Goal: Task Accomplishment & Management: Manage account settings

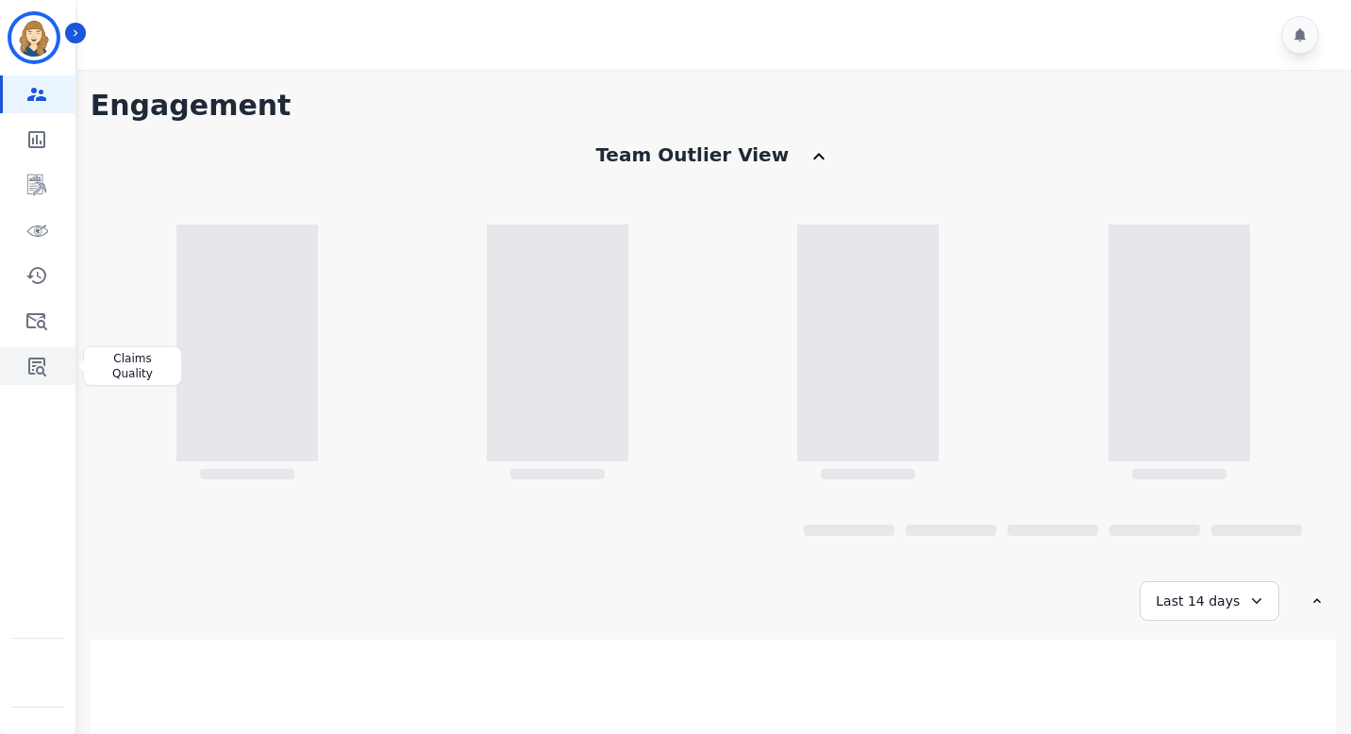
click at [36, 361] on icon "Sidebar" at bounding box center [37, 367] width 18 height 19
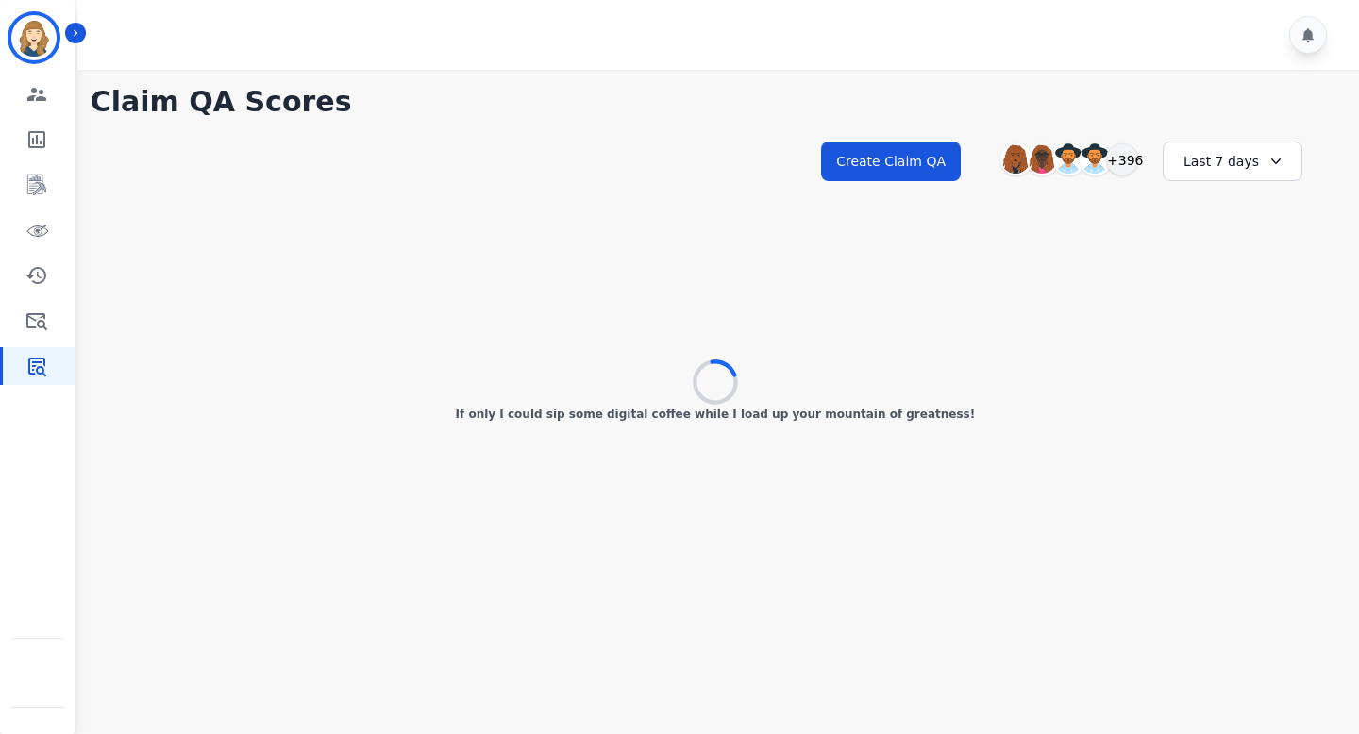
click at [1236, 161] on div "Last 7 days" at bounding box center [1233, 162] width 140 height 40
click at [1229, 374] on li "Last 12 months" at bounding box center [1245, 377] width 94 height 38
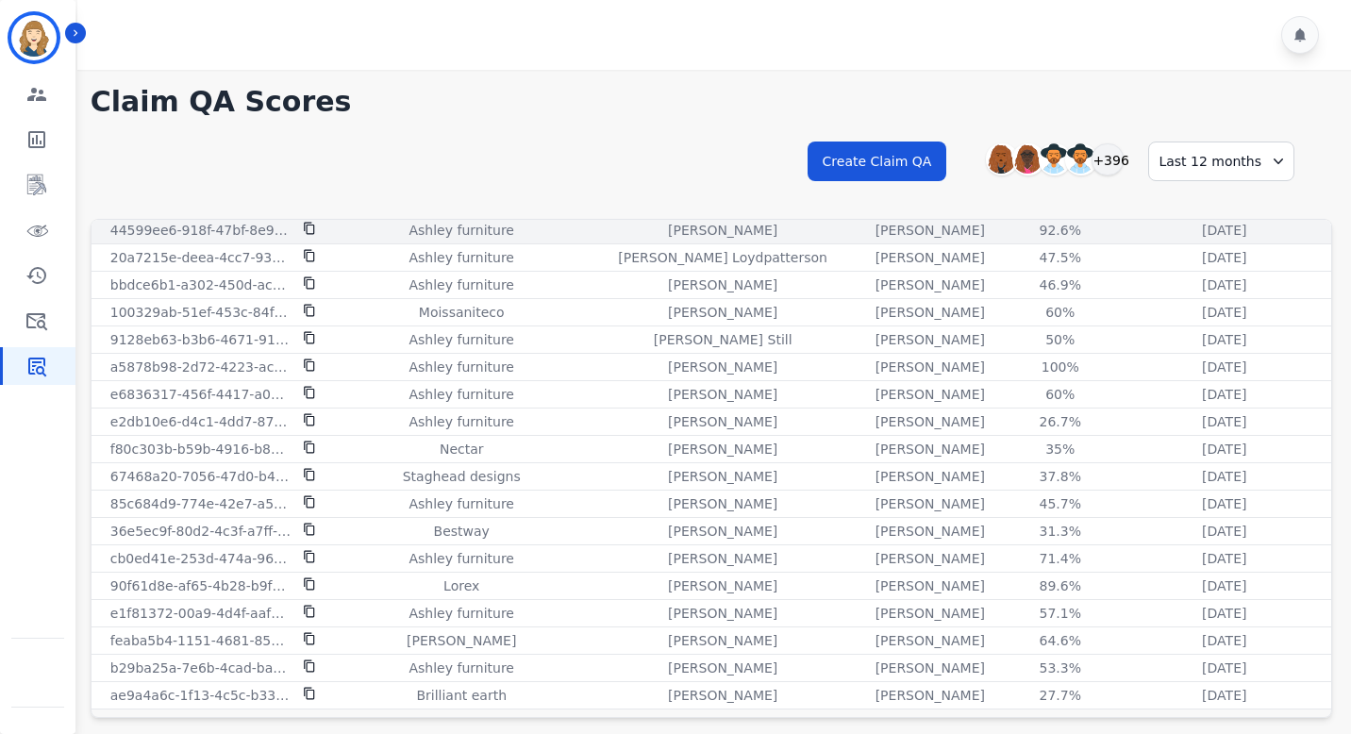
scroll to position [50, 0]
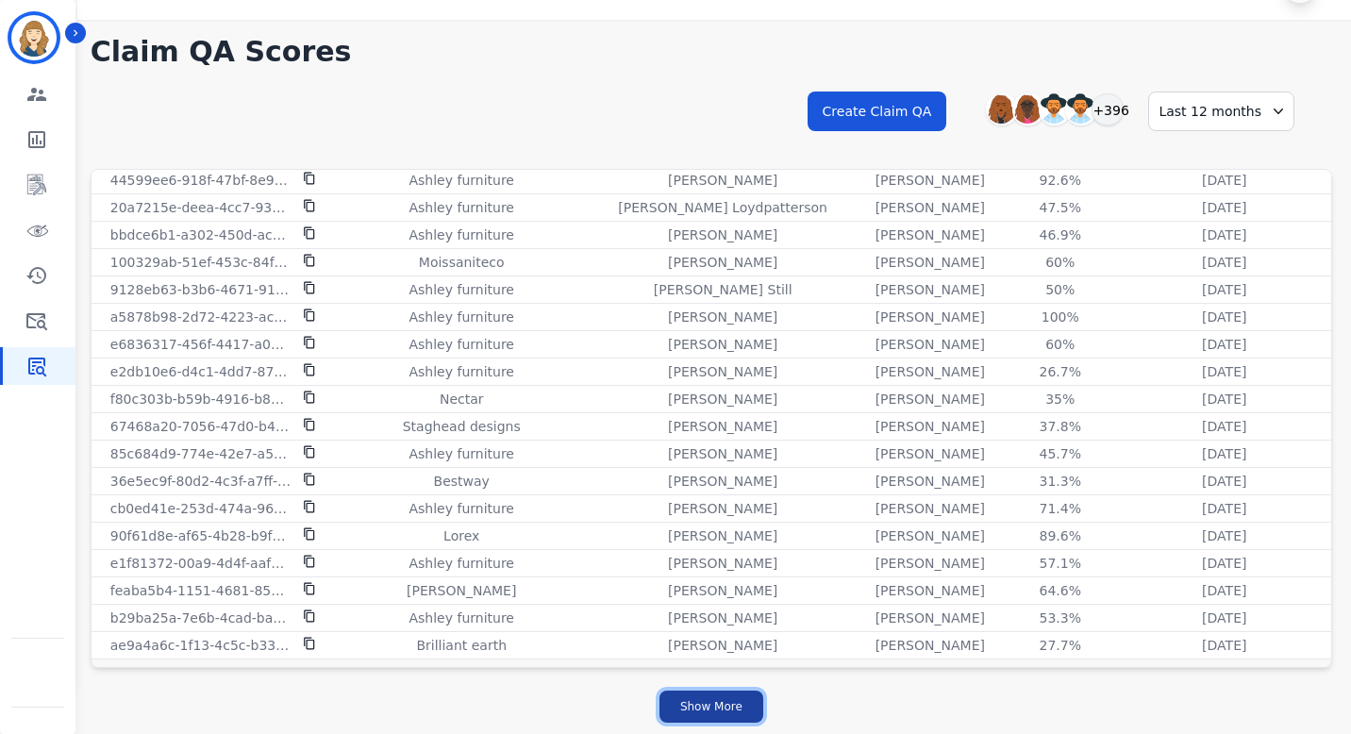
click at [702, 700] on button "Show More" at bounding box center [712, 707] width 104 height 32
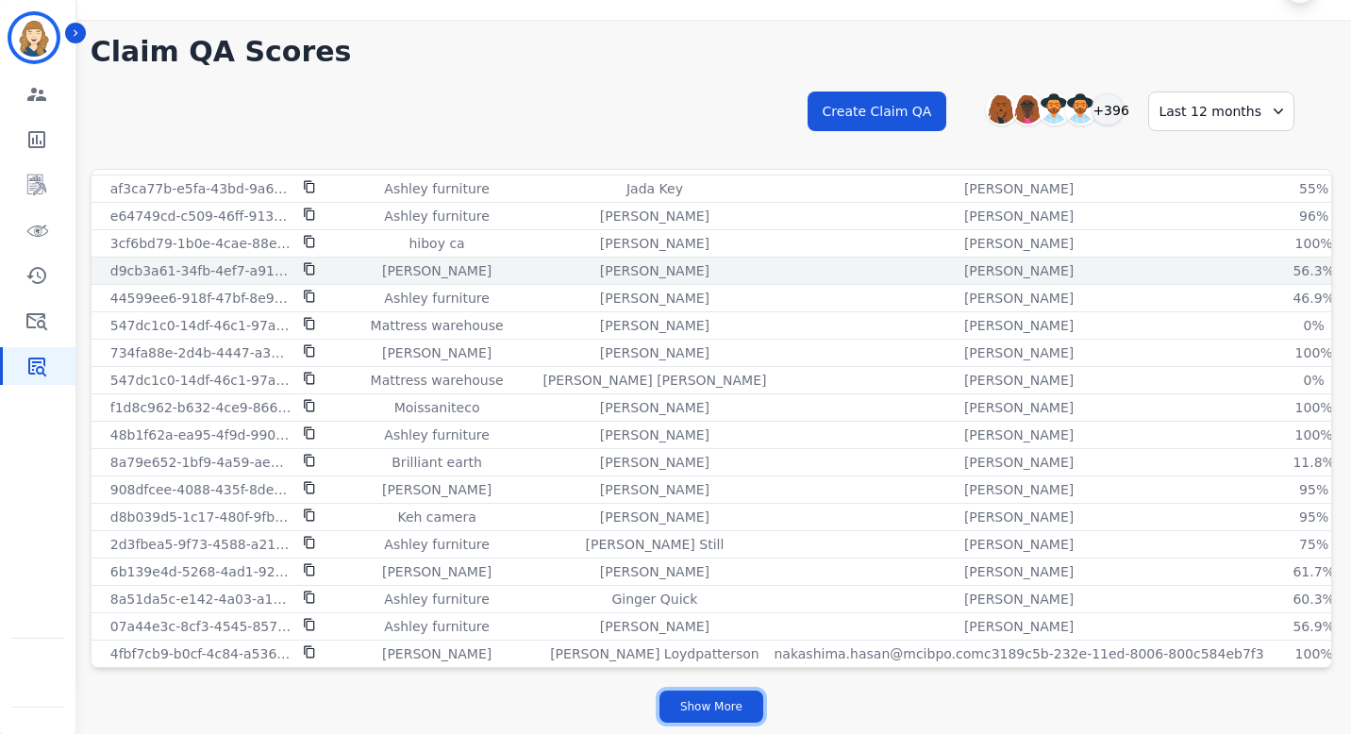
scroll to position [5014, 0]
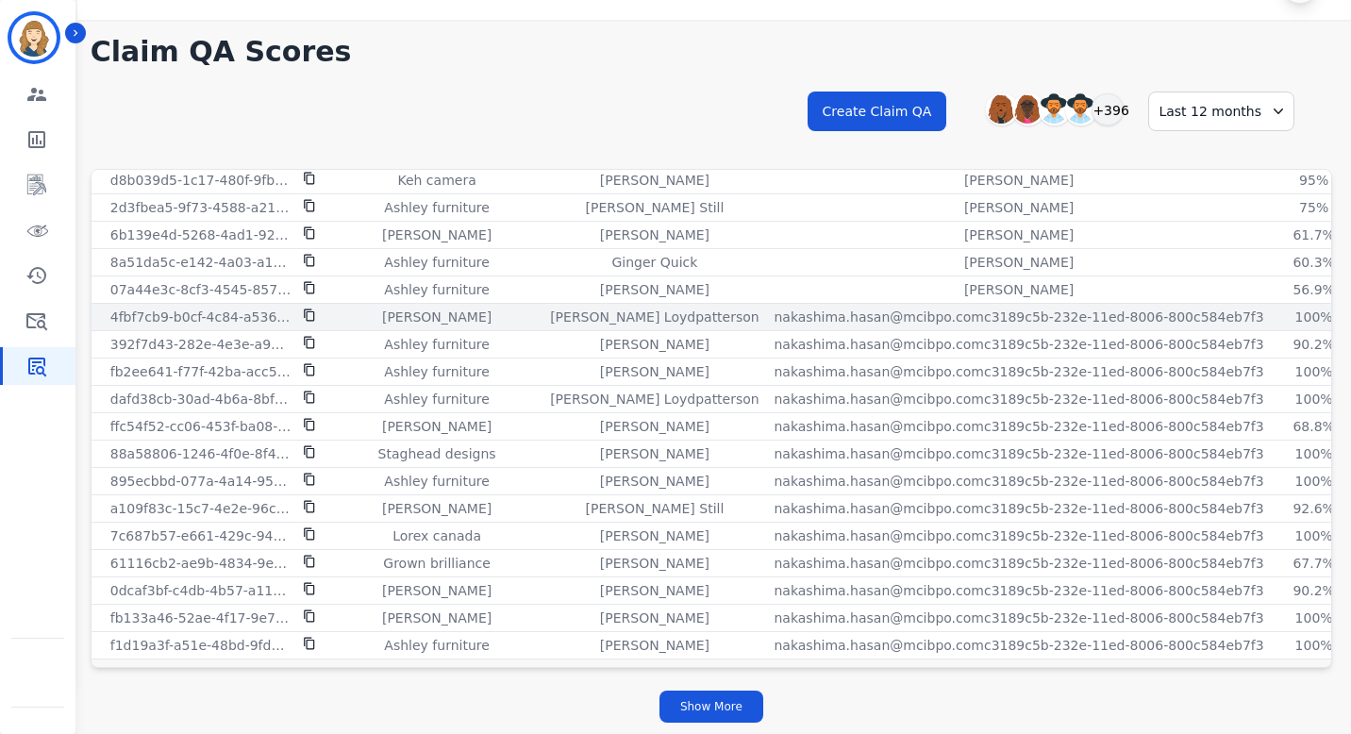
click at [304, 310] on icon at bounding box center [309, 316] width 10 height 12
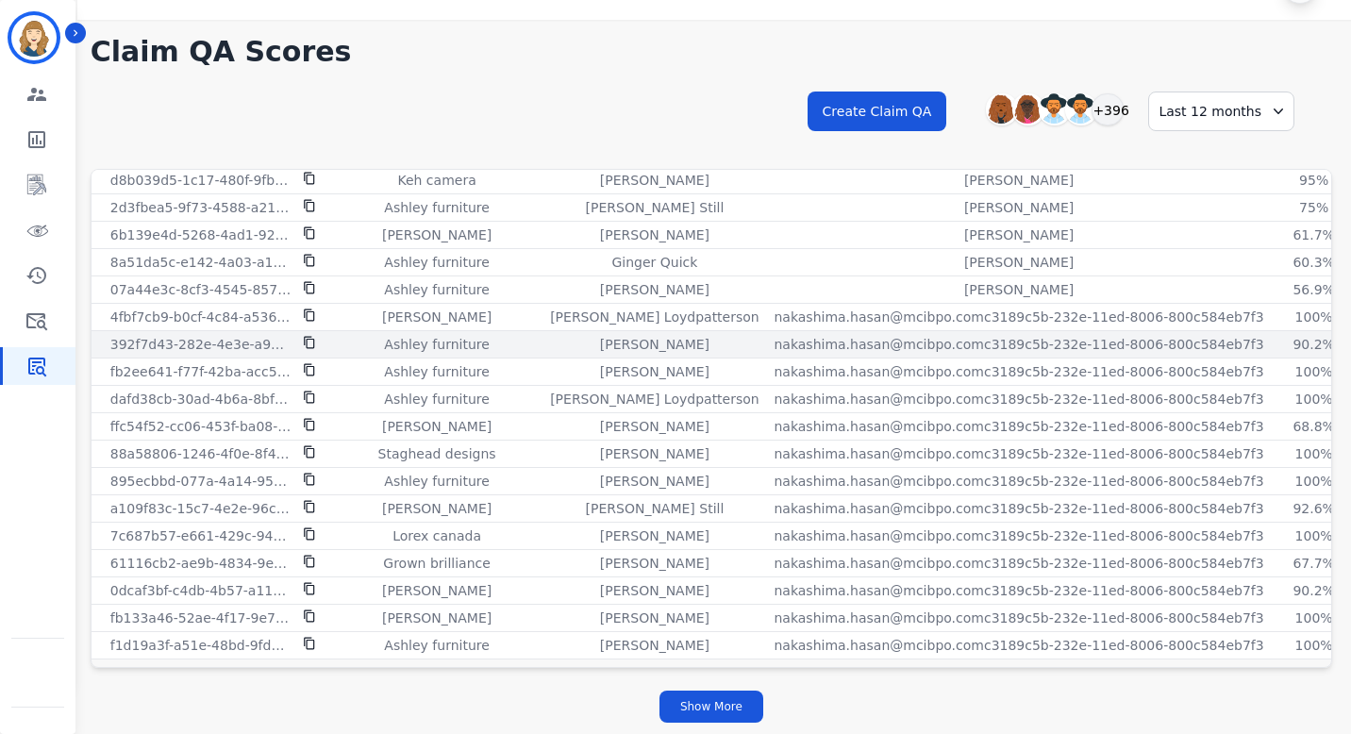
click at [306, 339] on icon at bounding box center [309, 343] width 10 height 12
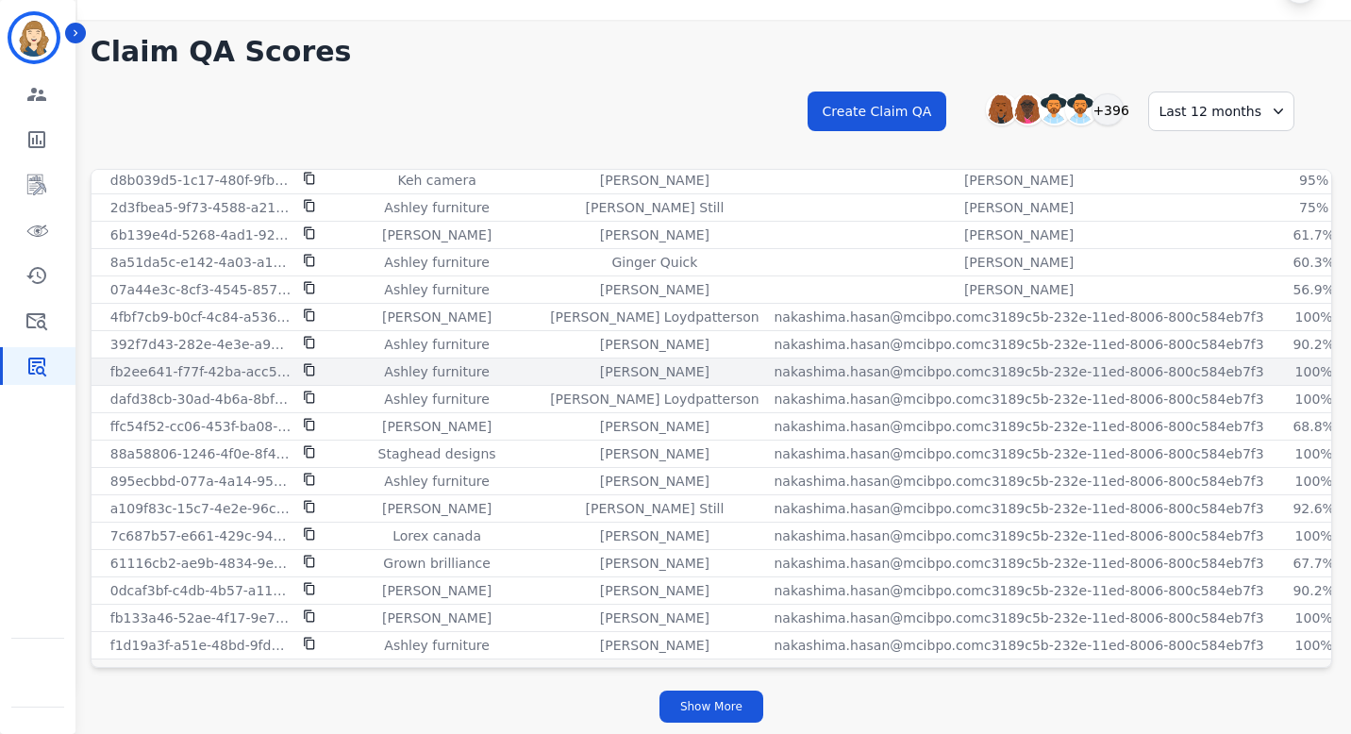
click at [309, 364] on icon at bounding box center [309, 369] width 13 height 13
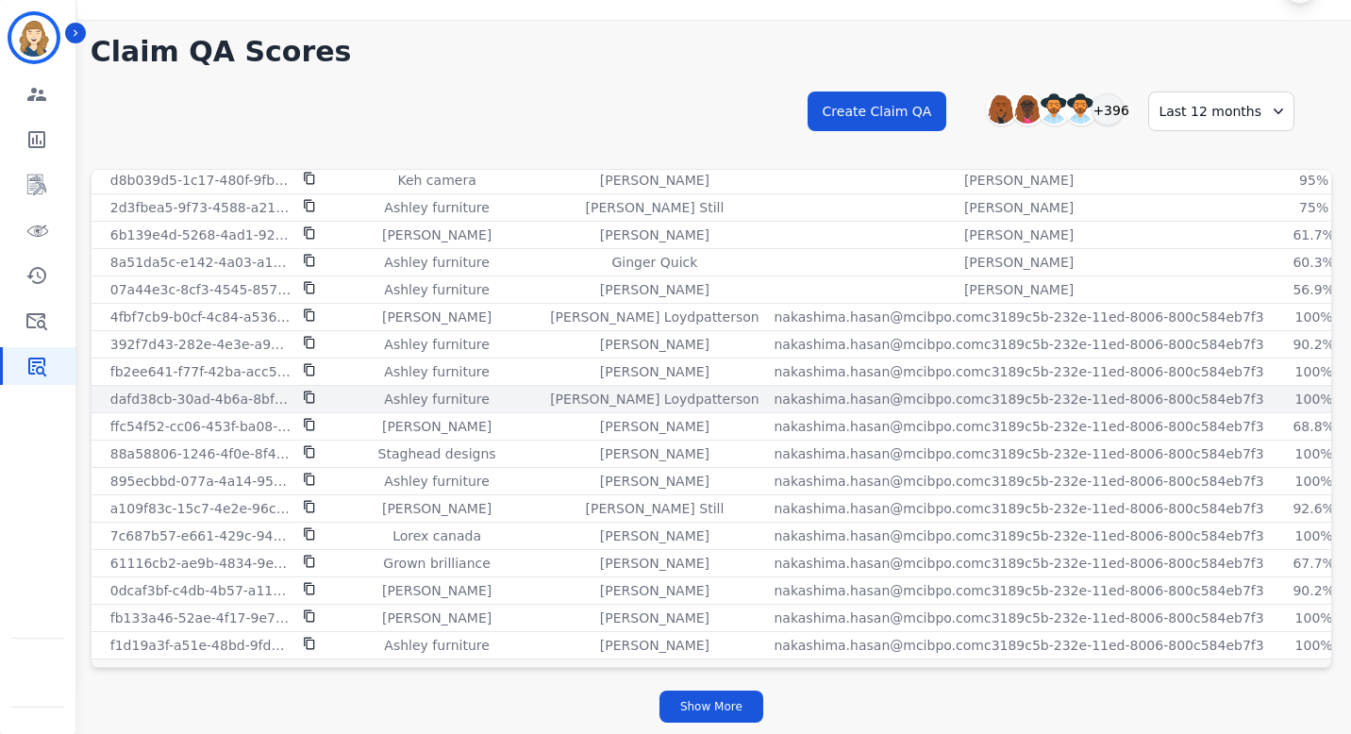
click at [308, 391] on icon at bounding box center [309, 397] width 13 height 13
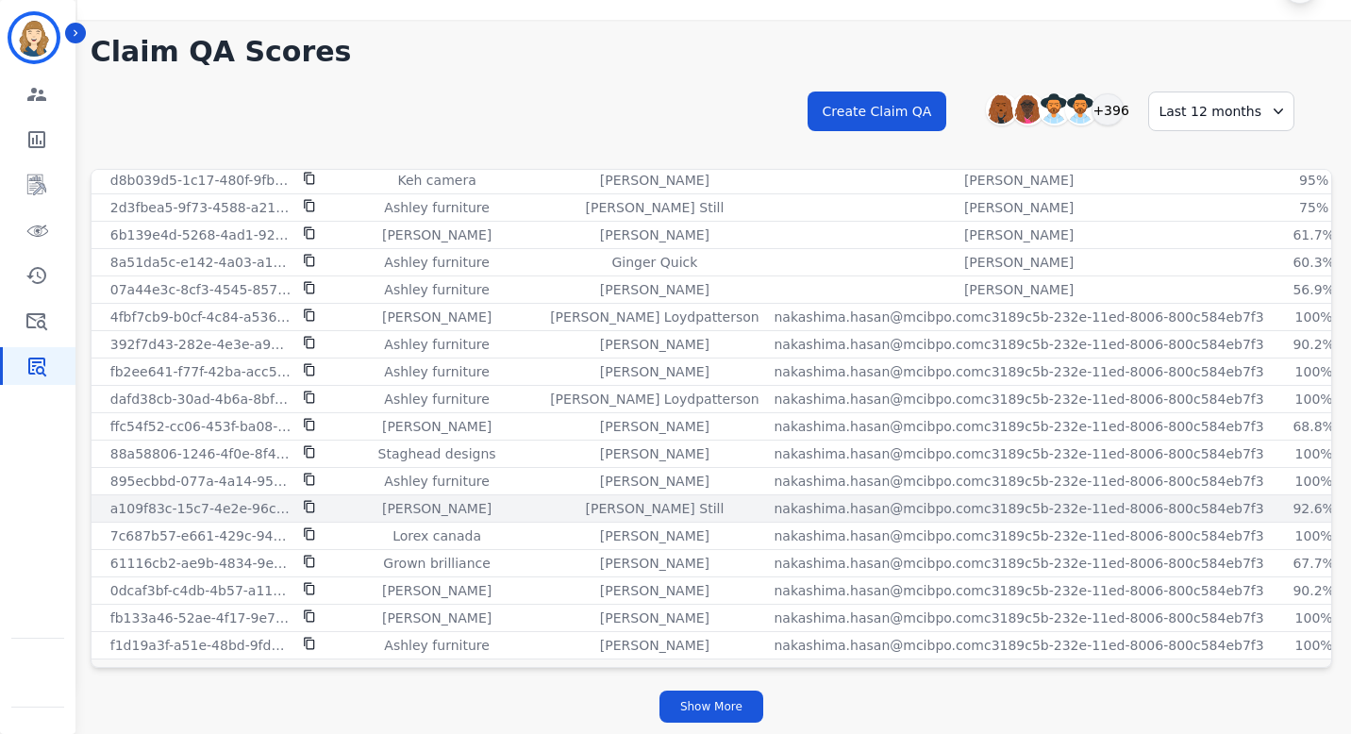
click at [306, 500] on icon at bounding box center [309, 506] width 13 height 13
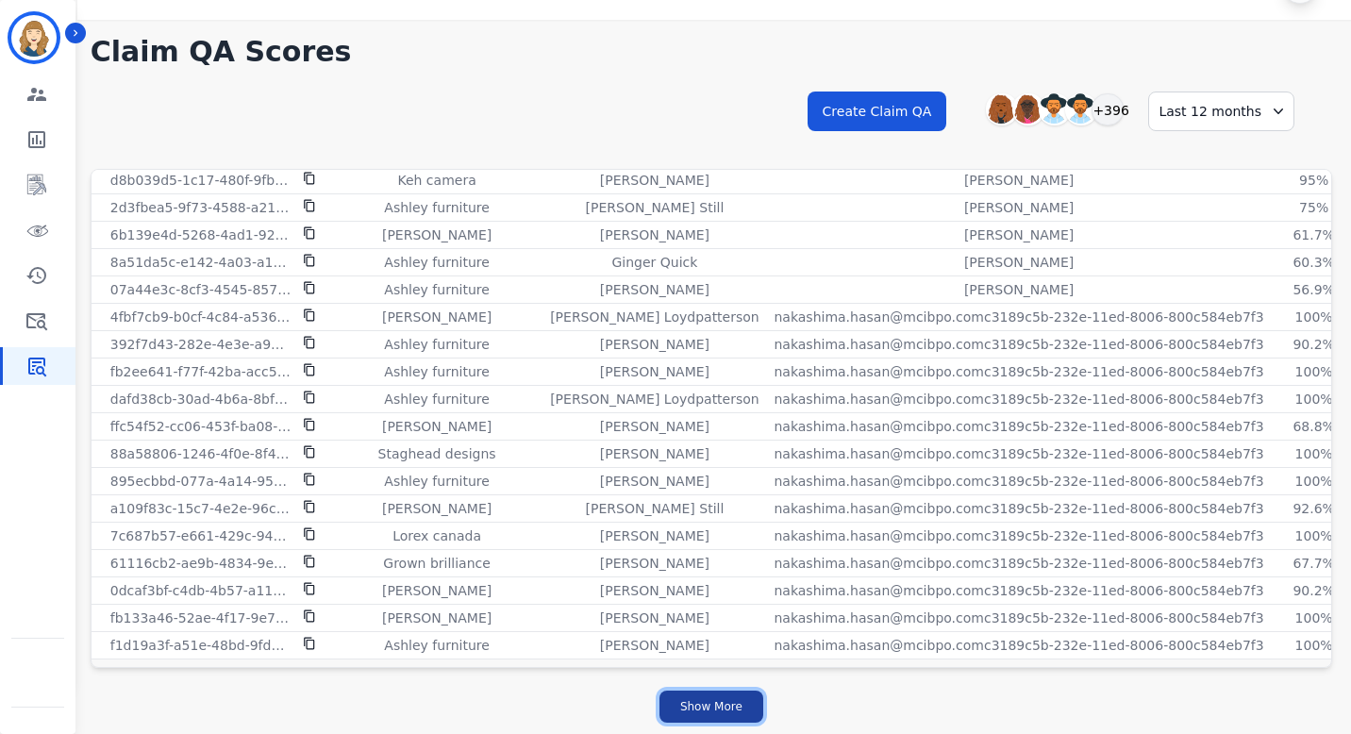
click at [720, 695] on button "Show More" at bounding box center [712, 707] width 104 height 32
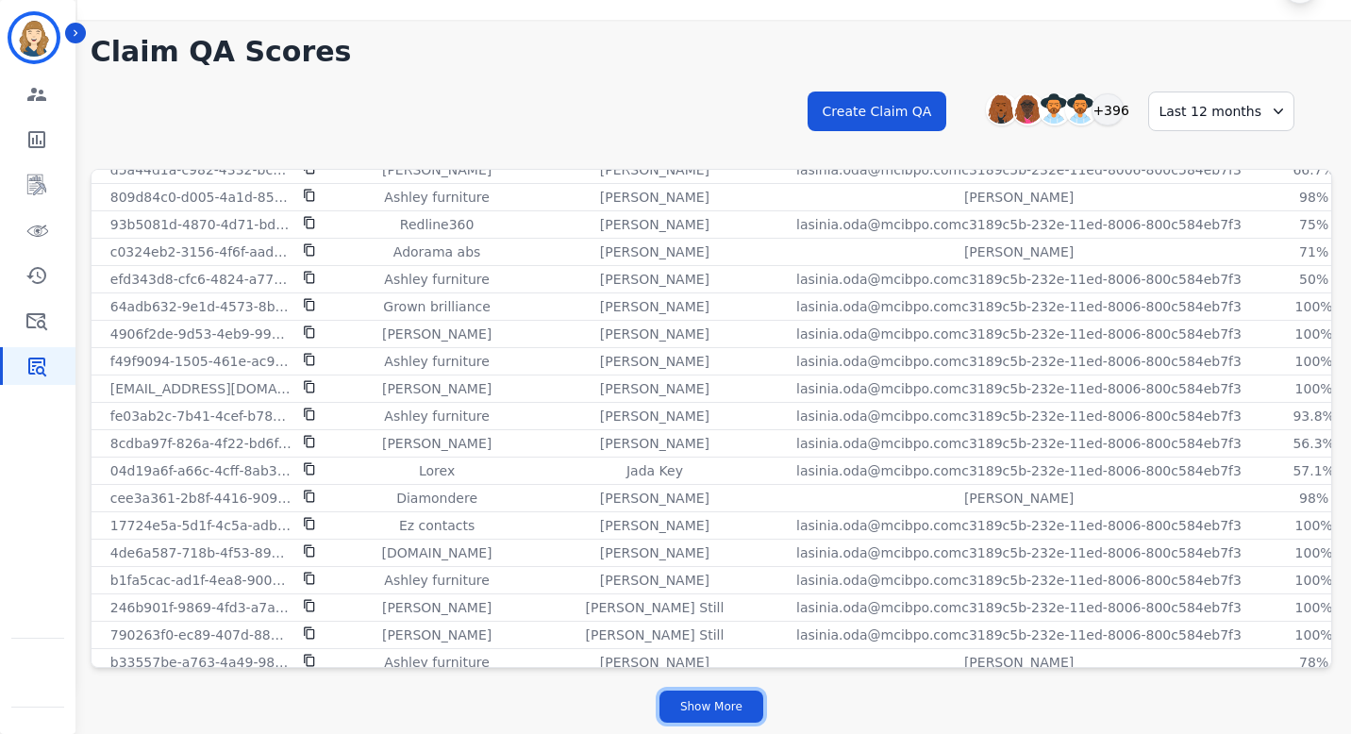
scroll to position [7154, 0]
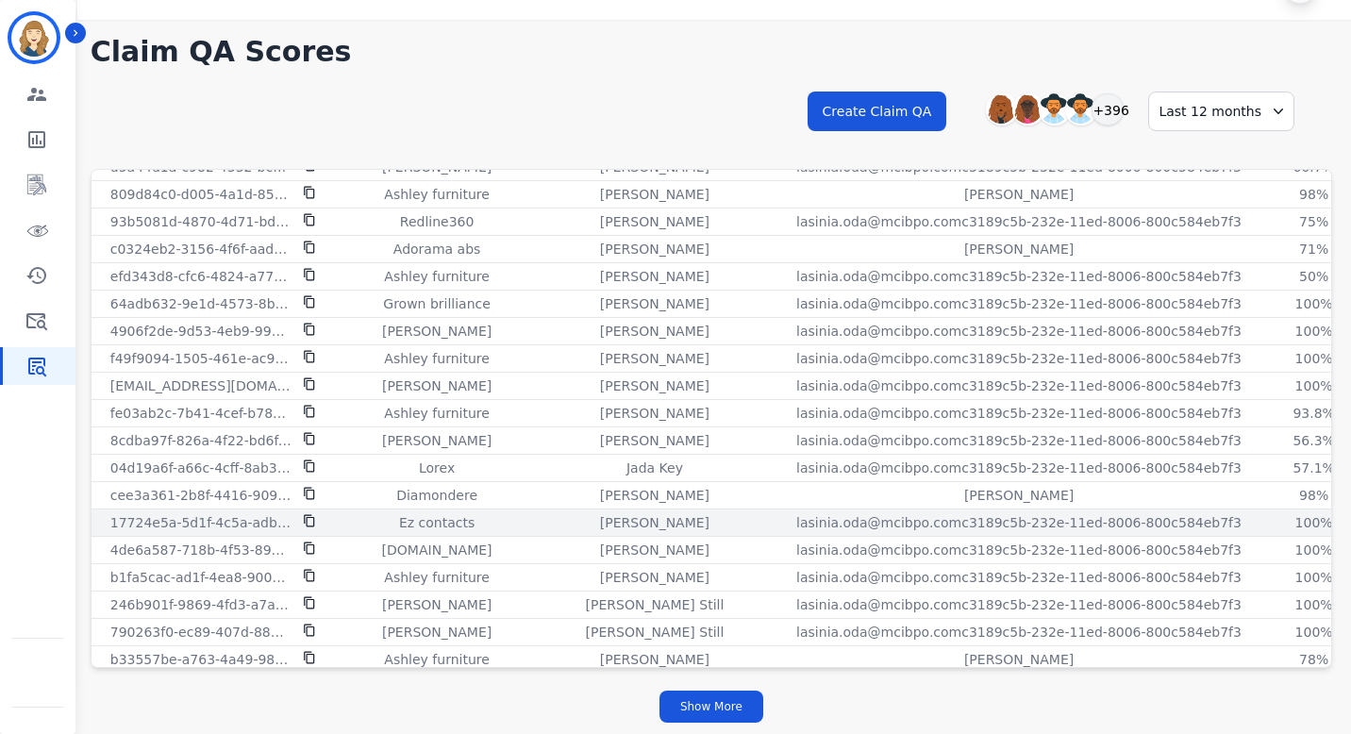
click at [304, 518] on icon at bounding box center [309, 521] width 10 height 12
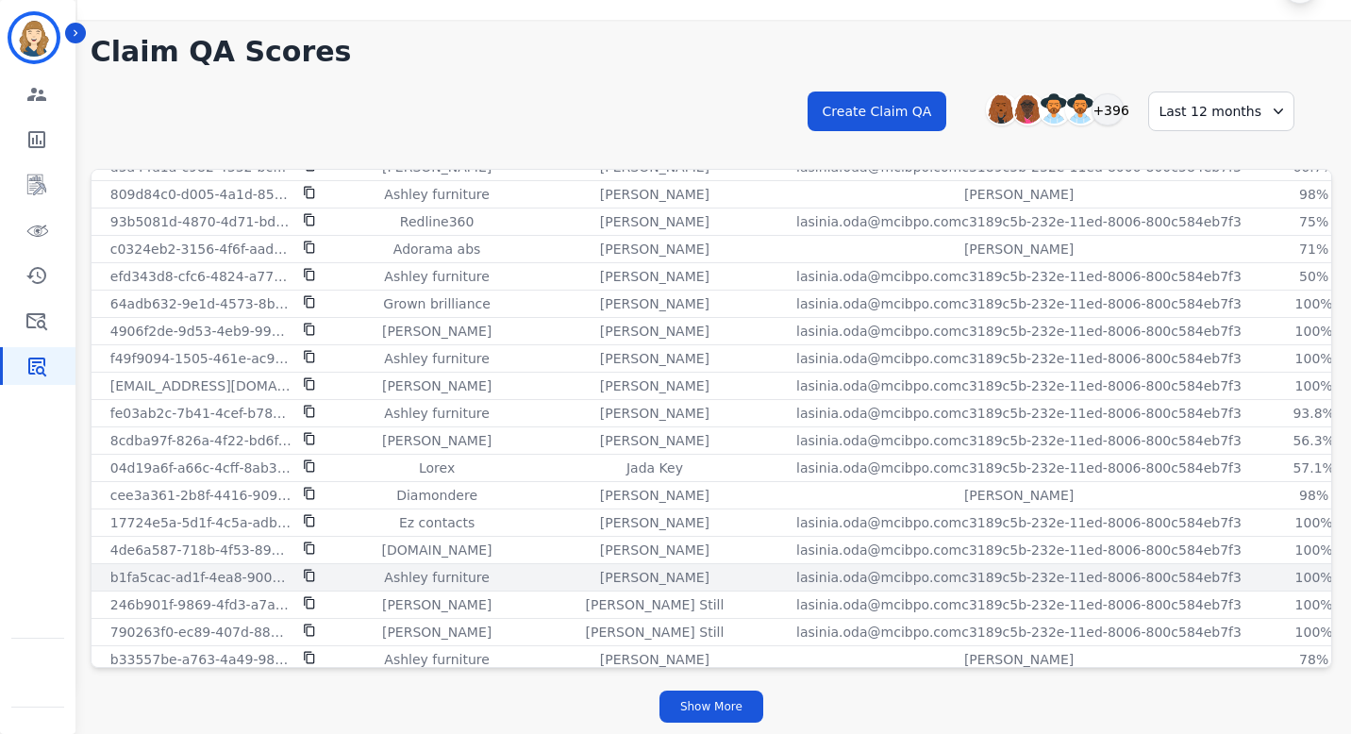
click at [310, 568] on div at bounding box center [309, 577] width 13 height 19
click at [307, 576] on icon at bounding box center [309, 576] width 10 height 12
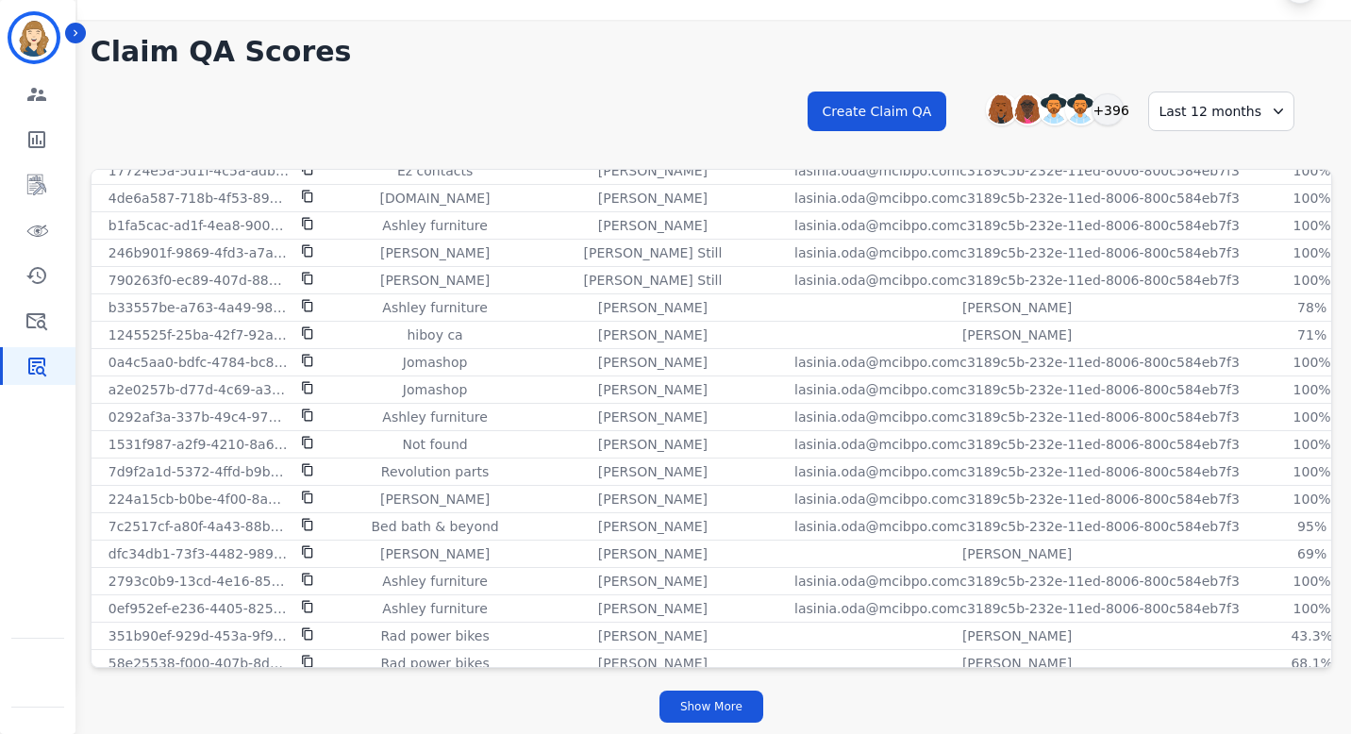
scroll to position [7751, 2]
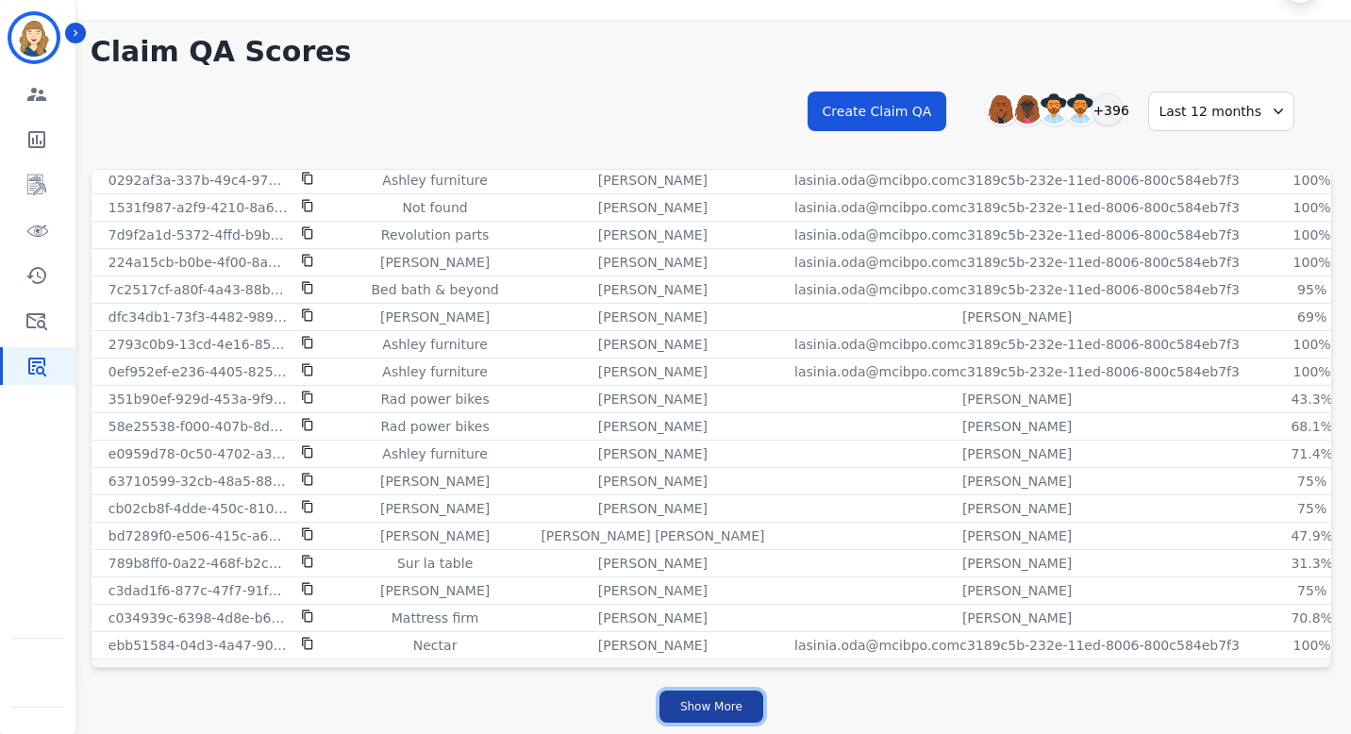
click at [730, 699] on button "Show More" at bounding box center [712, 707] width 104 height 32
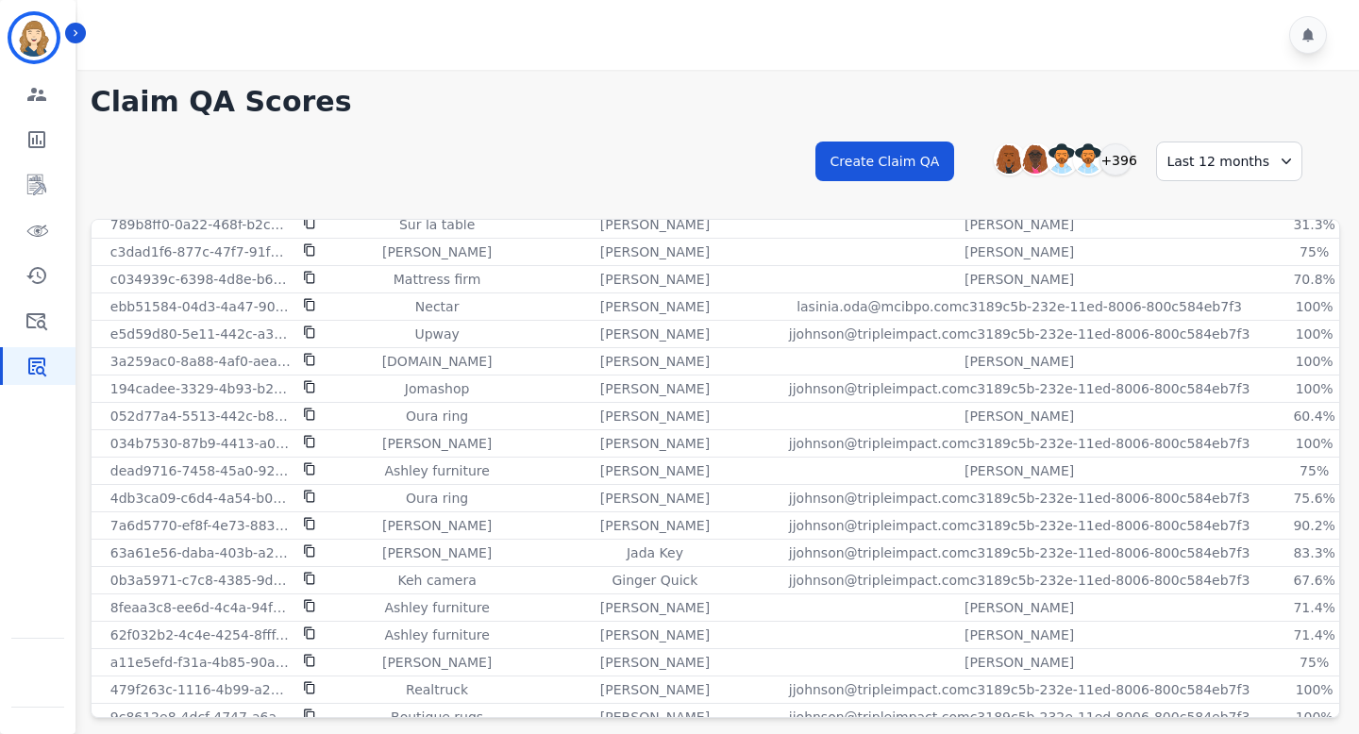
scroll to position [8130, 0]
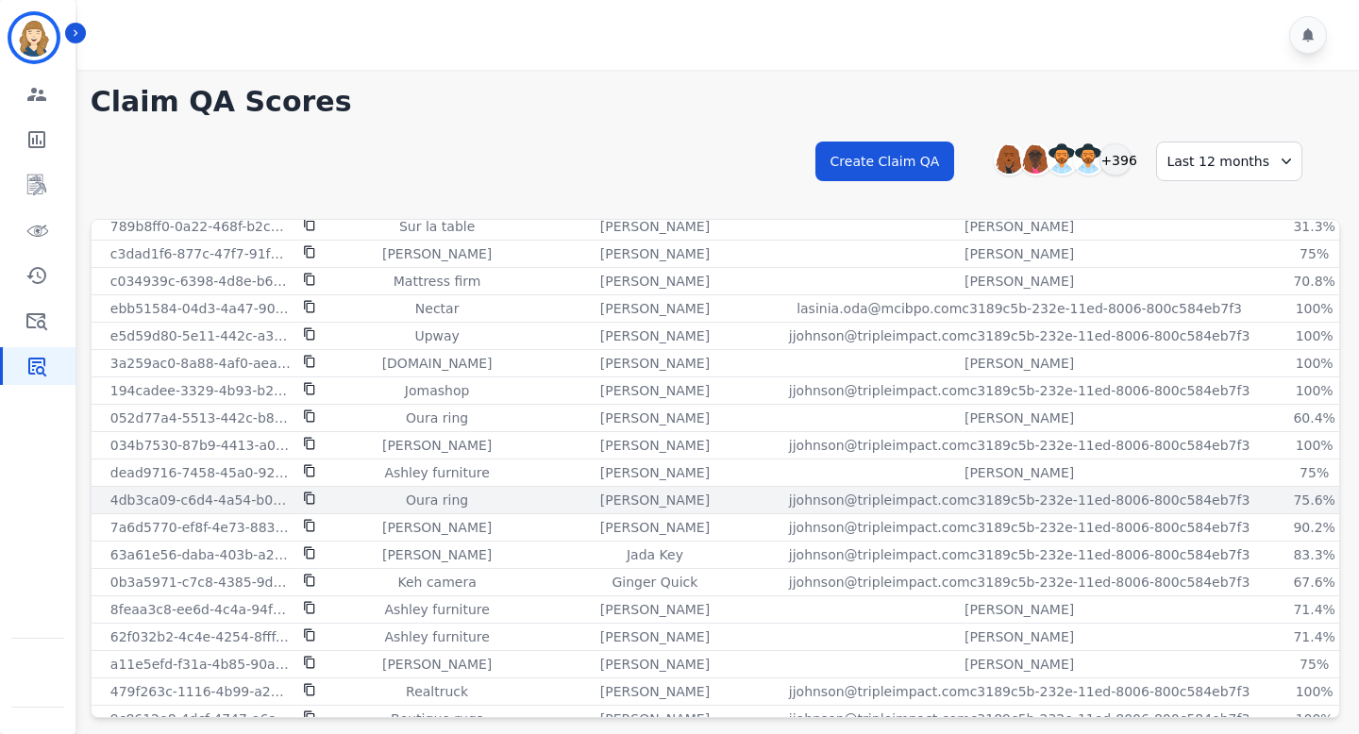
click at [304, 495] on icon at bounding box center [309, 499] width 10 height 12
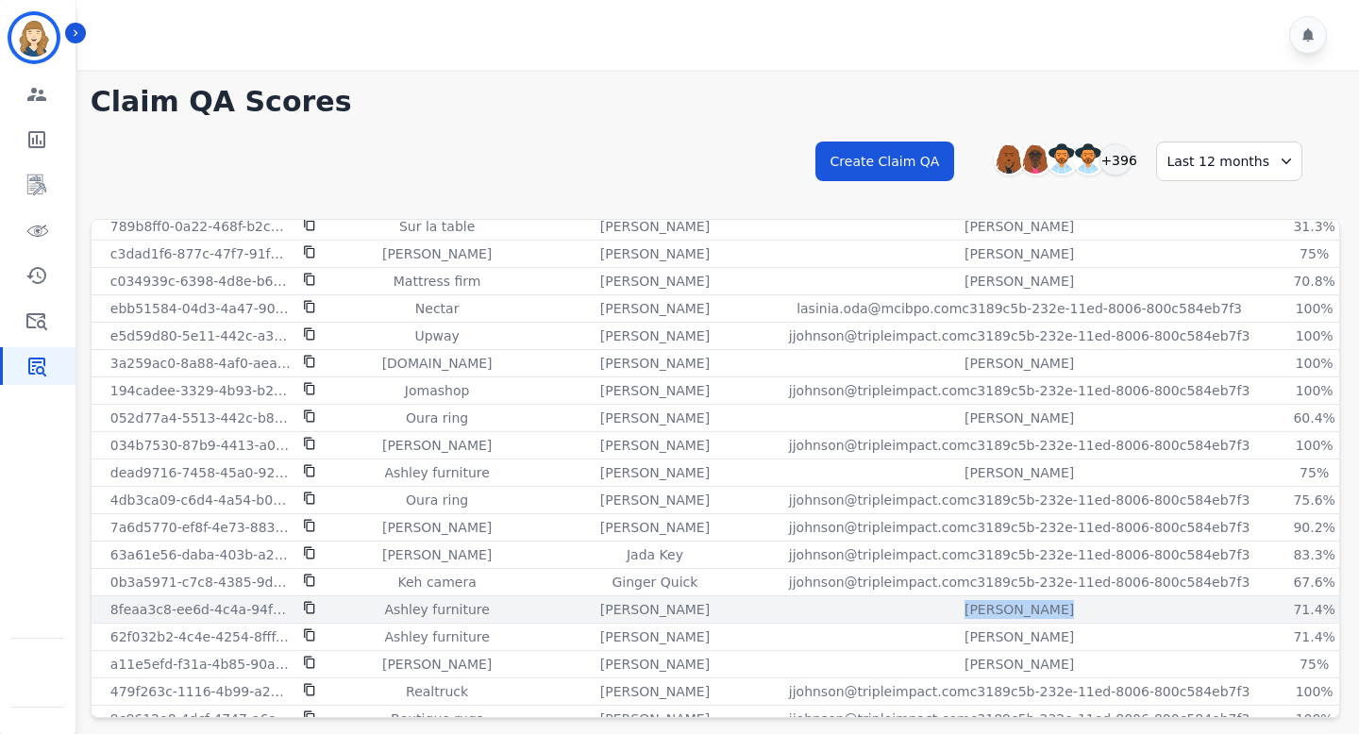
drag, startPoint x: 923, startPoint y: 613, endPoint x: 840, endPoint y: 613, distance: 83.0
click at [840, 613] on div "[PERSON_NAME]" at bounding box center [1019, 609] width 490 height 19
copy p "[PERSON_NAME]"
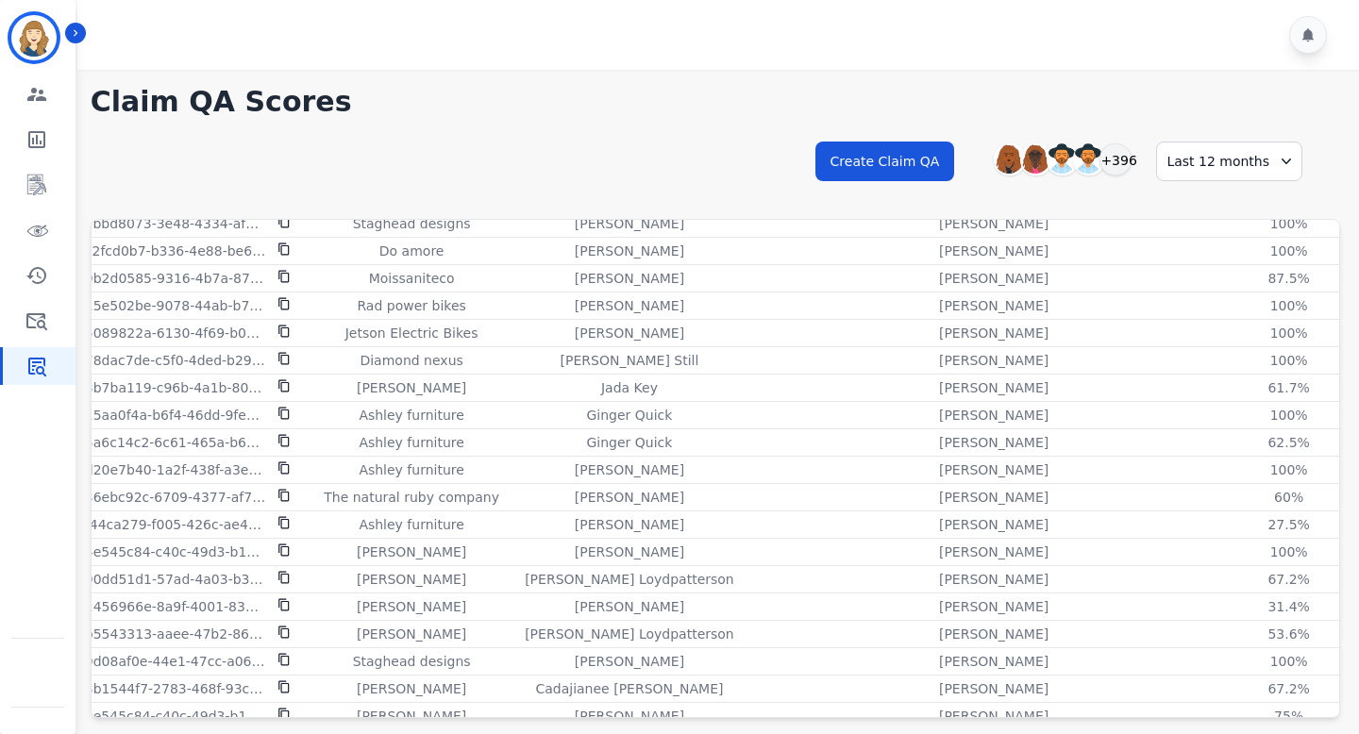
scroll to position [0, 25]
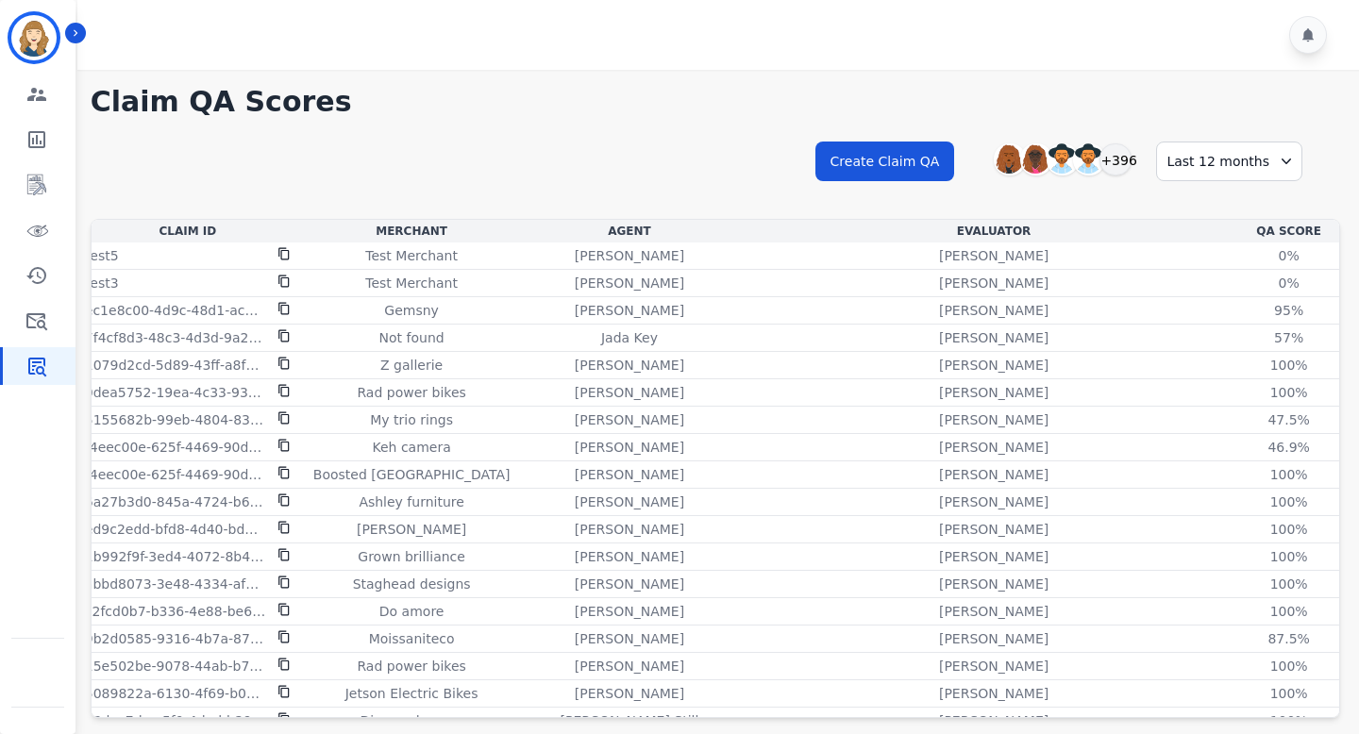
click at [285, 107] on h1 "Claim QA Scores" at bounding box center [715, 102] width 1249 height 34
click at [281, 107] on h1 "Claim QA Scores" at bounding box center [715, 102] width 1249 height 34
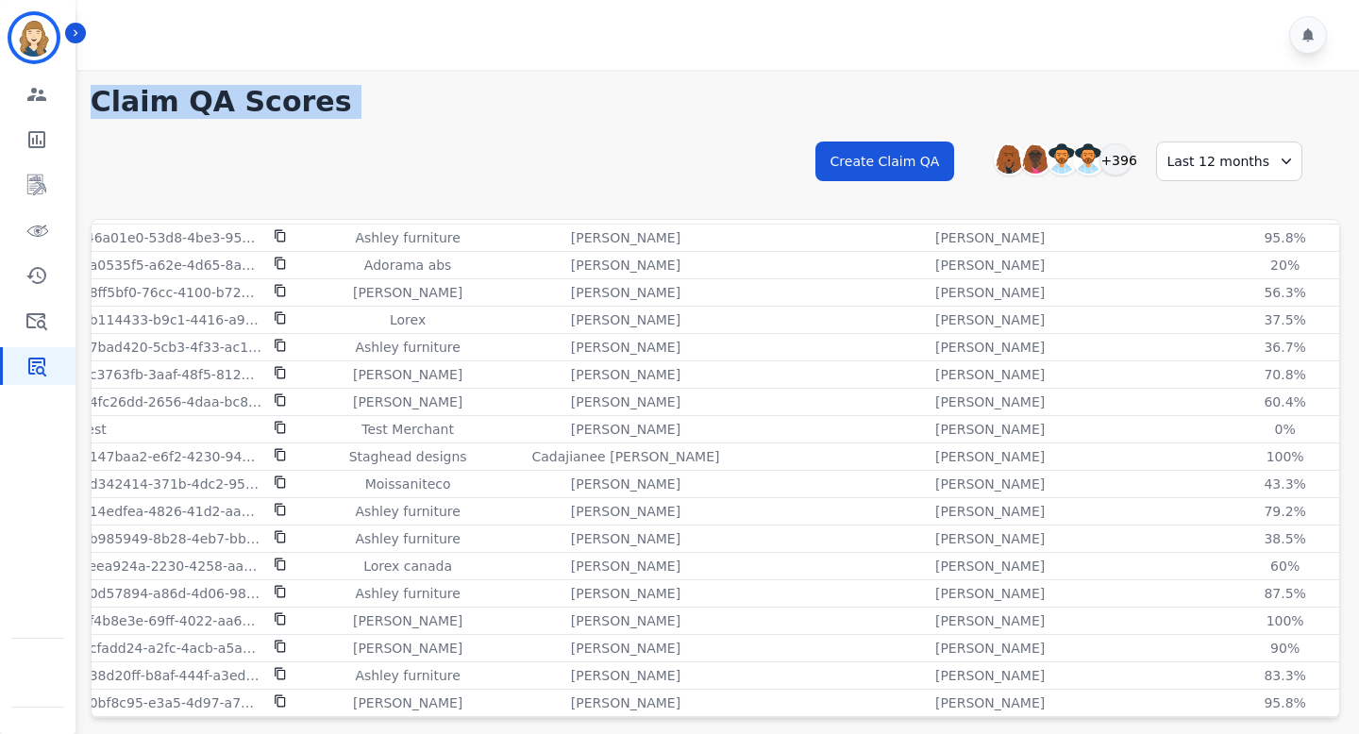
scroll to position [989, 29]
